Goal: Navigation & Orientation: Find specific page/section

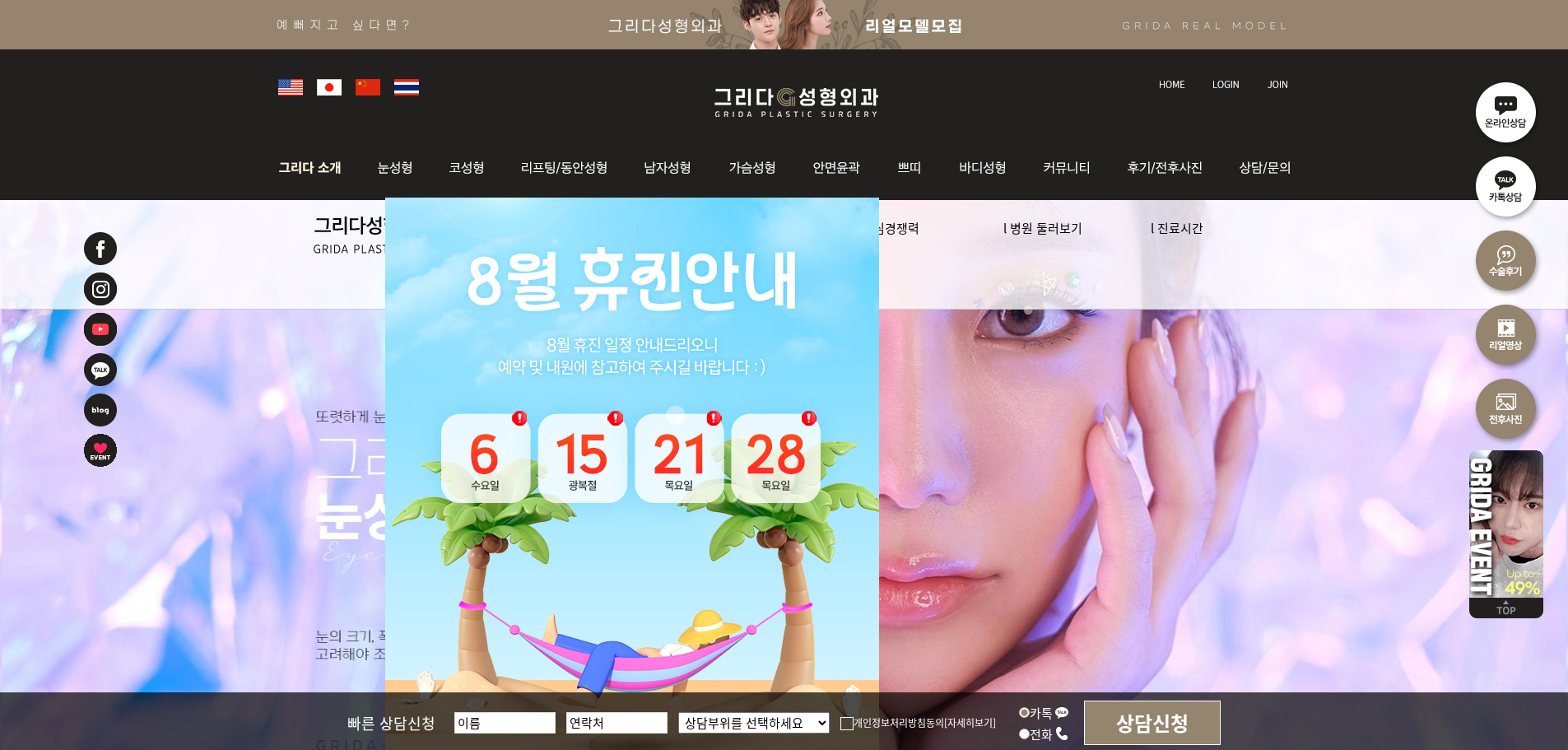
click at [330, 166] on img at bounding box center [314, 168] width 89 height 64
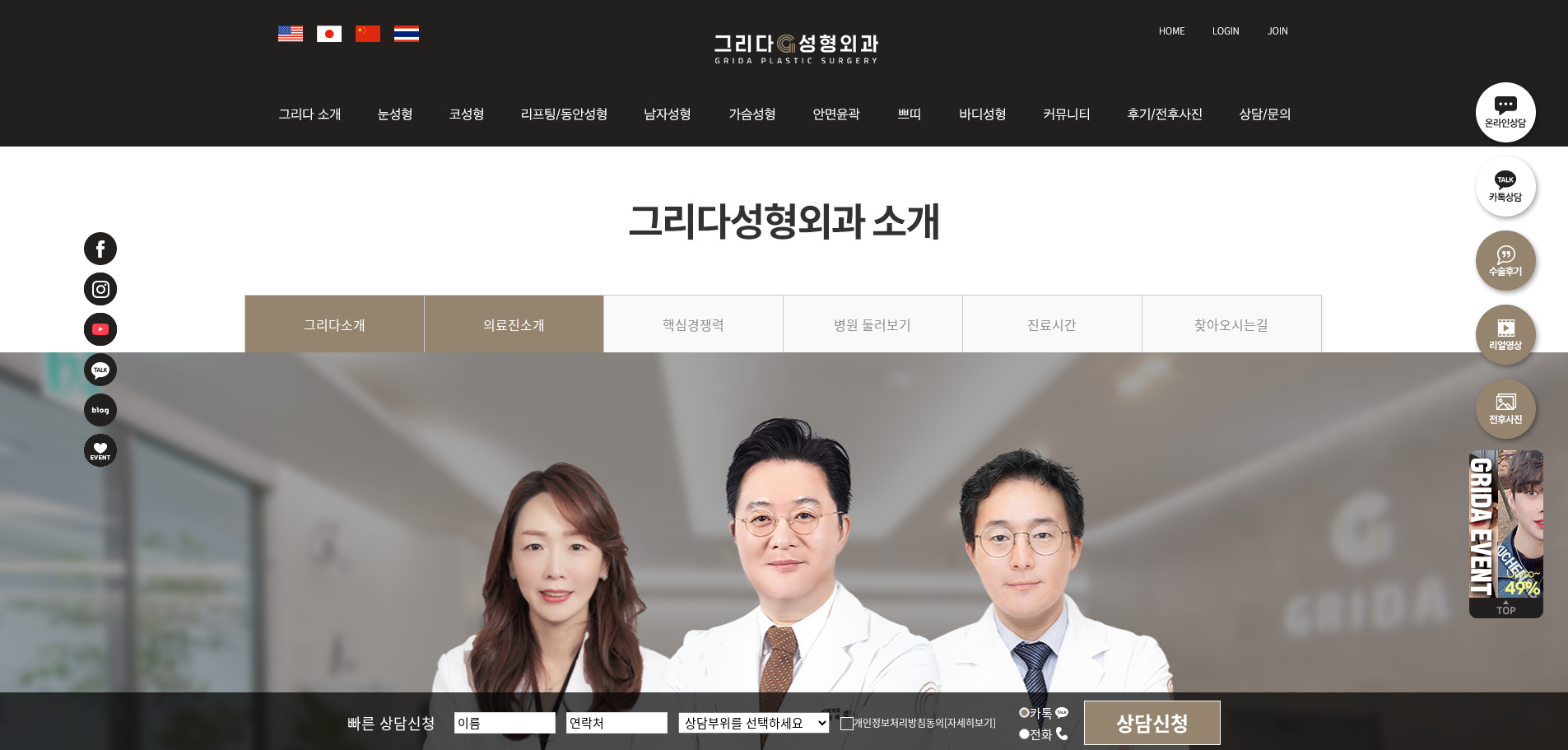
scroll to position [82, 0]
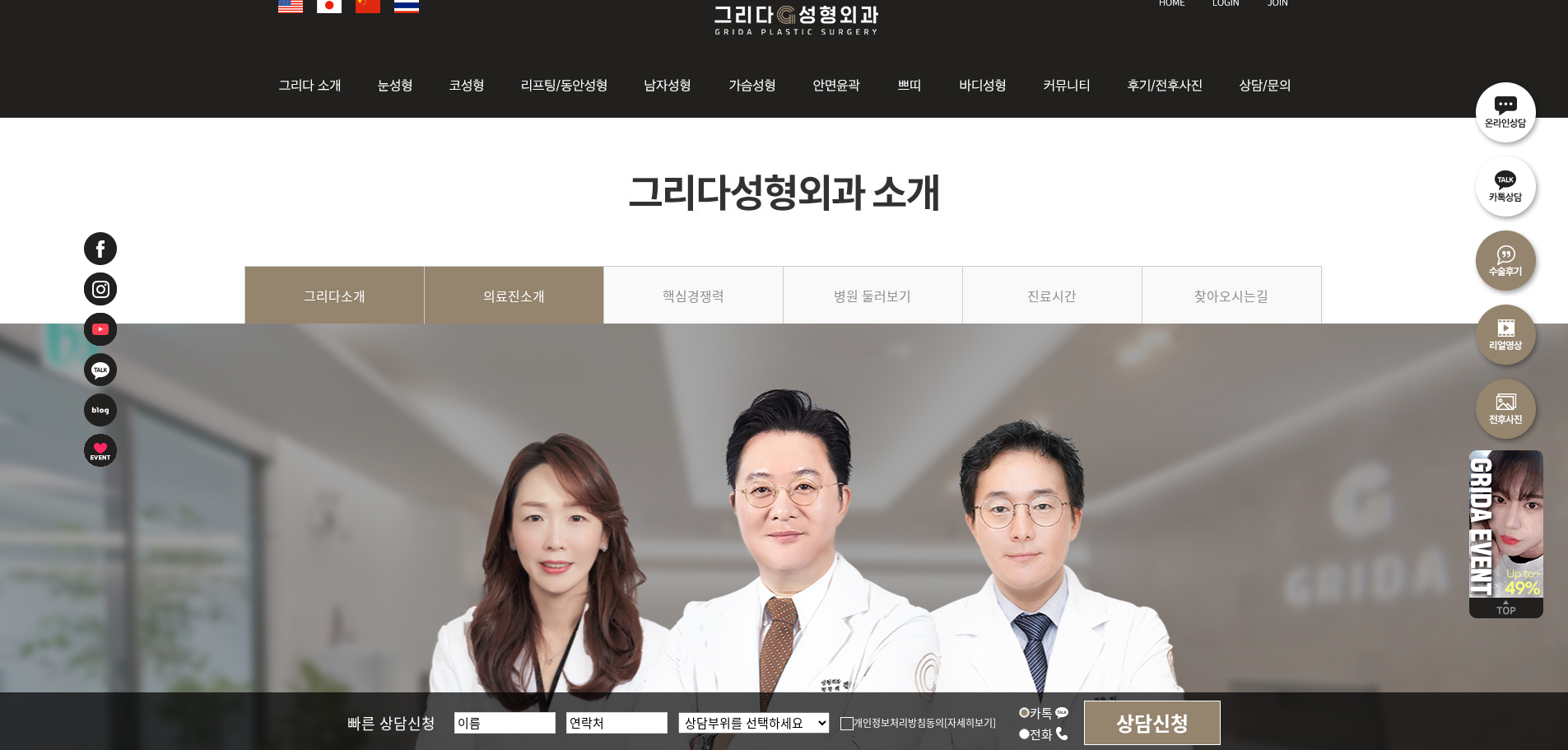
click at [549, 303] on link "의료진소개" at bounding box center [515, 303] width 180 height 75
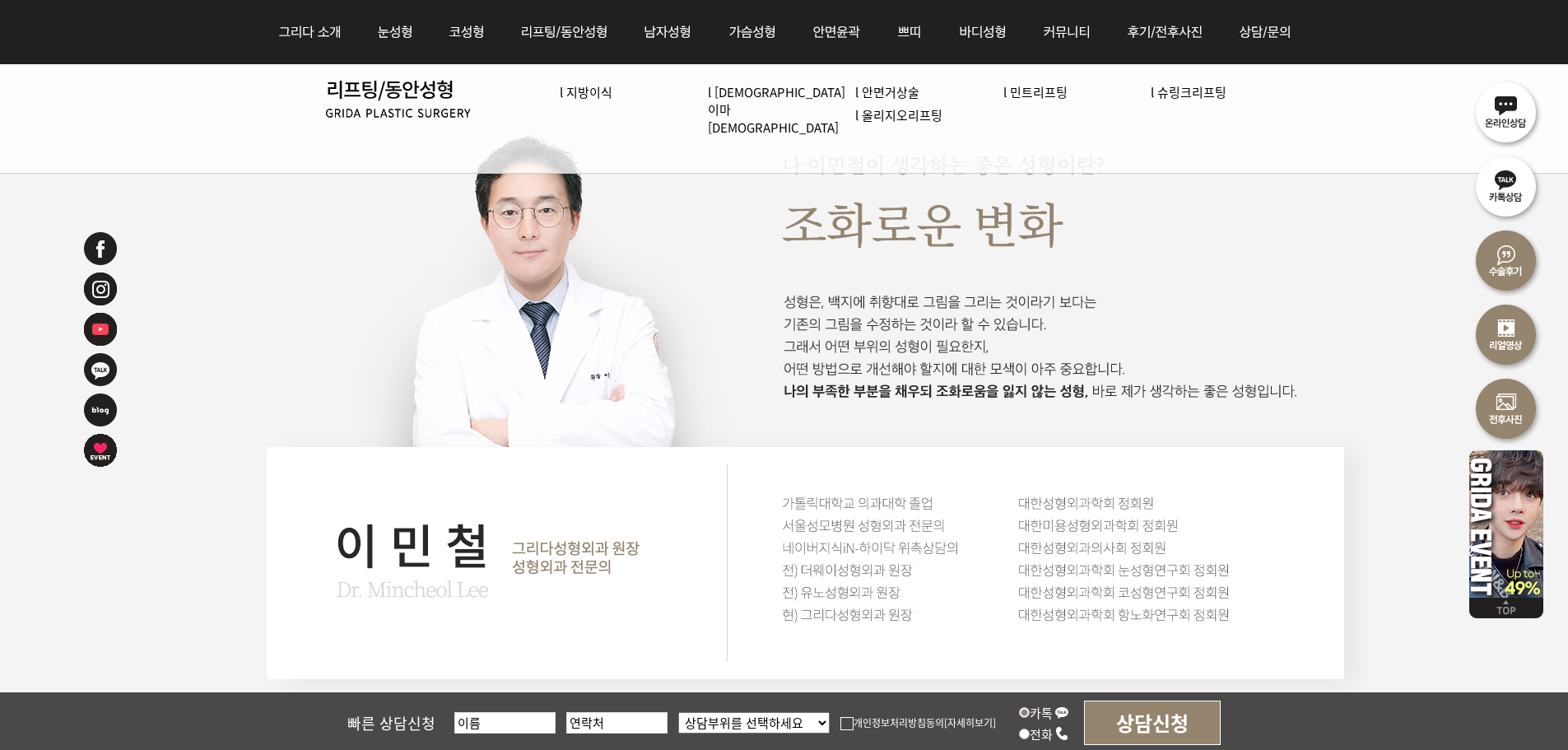
scroll to position [1977, 0]
